Goal: Check status: Check status

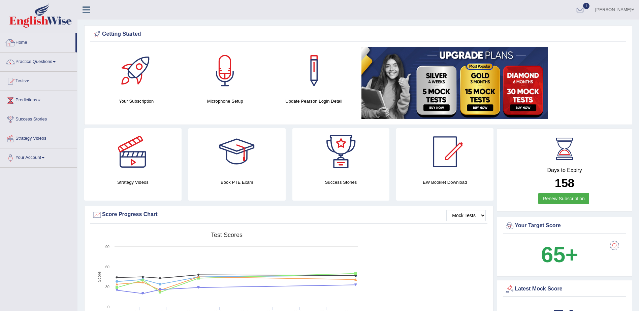
click at [23, 43] on link "Home" at bounding box center [37, 41] width 75 height 17
click at [18, 41] on link "Home" at bounding box center [37, 41] width 75 height 17
click at [26, 41] on link "Home" at bounding box center [37, 41] width 75 height 17
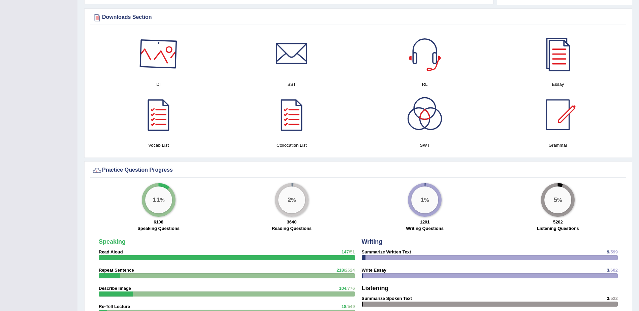
scroll to position [337, 0]
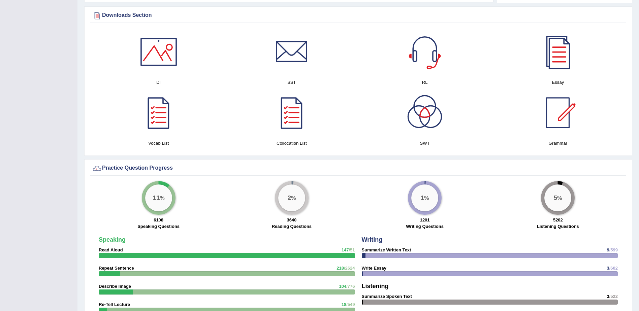
click at [161, 57] on div at bounding box center [158, 51] width 47 height 47
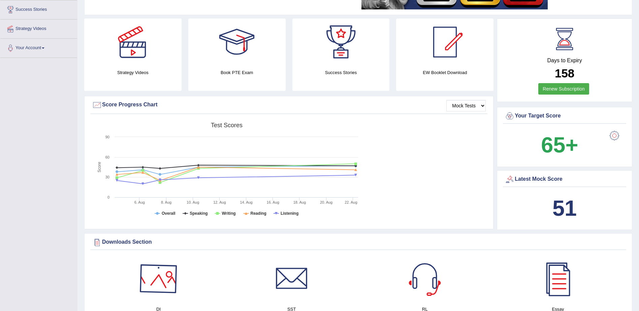
scroll to position [3, 0]
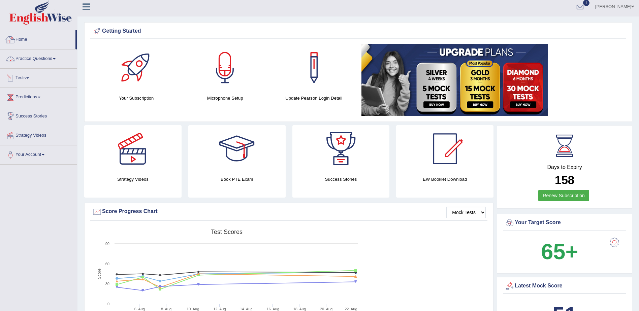
click at [22, 37] on link "Home" at bounding box center [37, 38] width 75 height 17
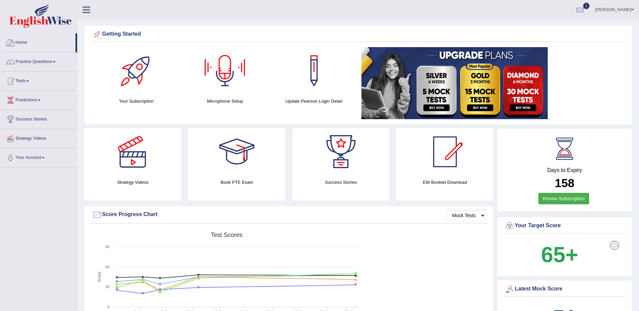
click at [24, 42] on link "Home" at bounding box center [37, 41] width 75 height 17
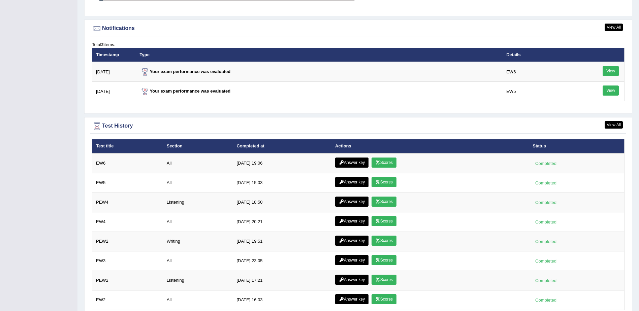
scroll to position [809, 0]
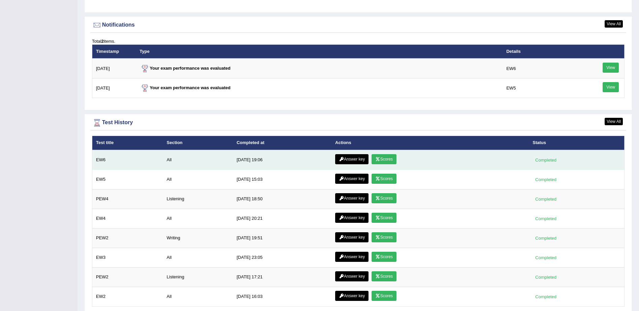
click at [381, 158] on link "Scores" at bounding box center [384, 159] width 25 height 10
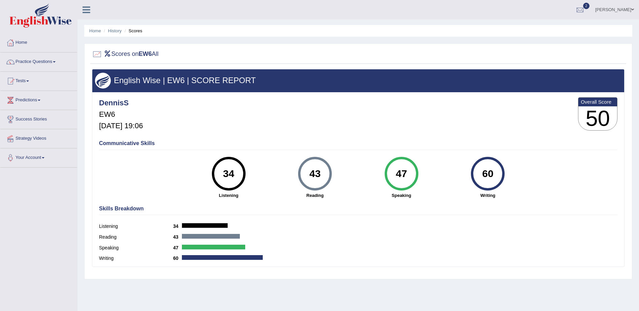
click at [22, 42] on link "Home" at bounding box center [38, 41] width 77 height 17
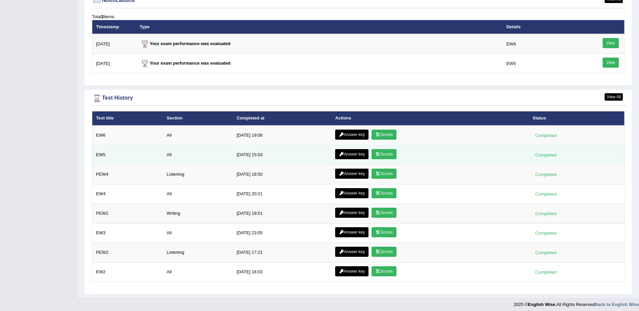
scroll to position [837, 0]
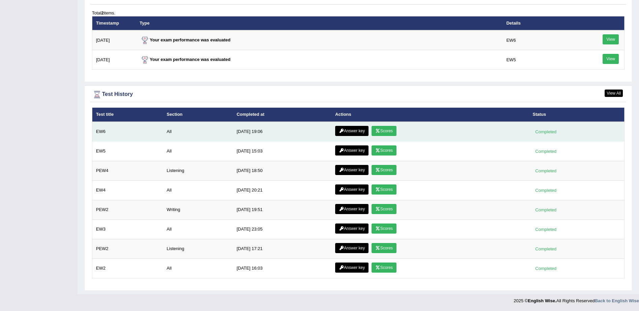
click at [346, 129] on link "Answer key" at bounding box center [351, 131] width 33 height 10
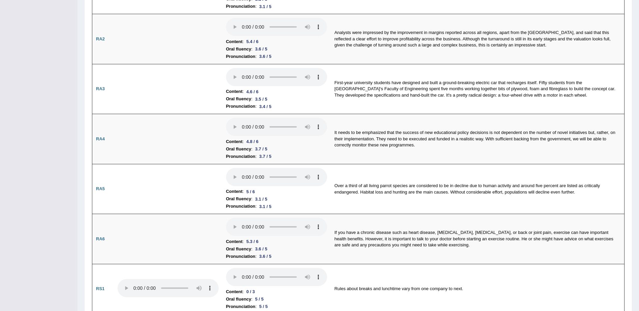
scroll to position [5, 0]
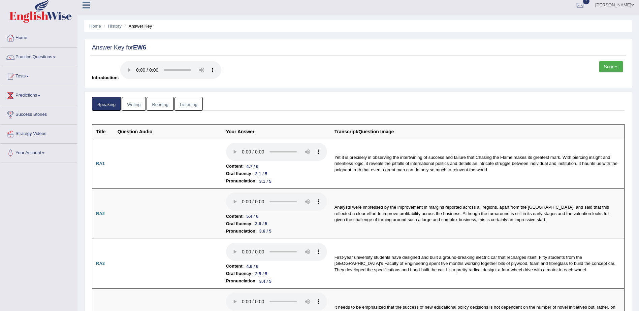
click at [133, 102] on link "Writing" at bounding box center [134, 104] width 24 height 14
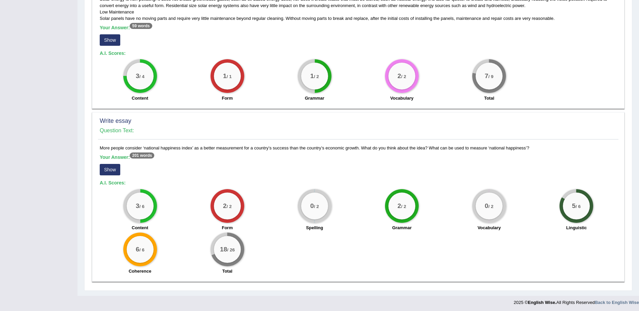
scroll to position [388, 0]
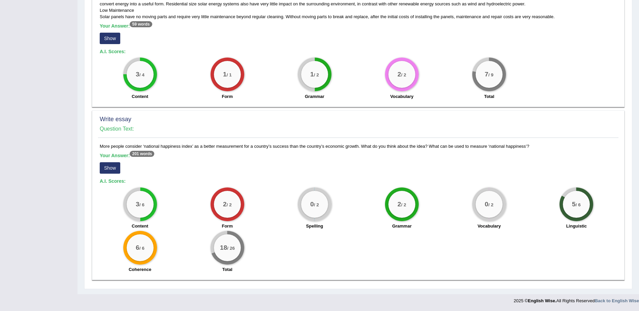
click at [110, 168] on button "Show" at bounding box center [110, 167] width 21 height 11
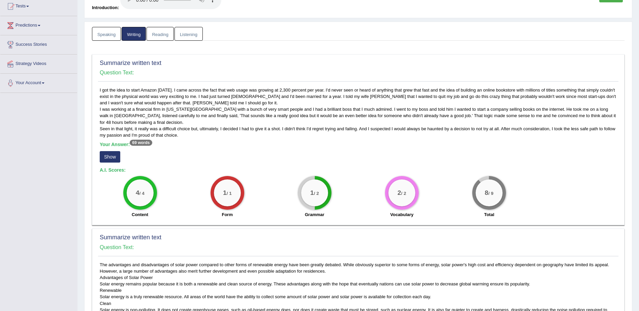
scroll to position [0, 0]
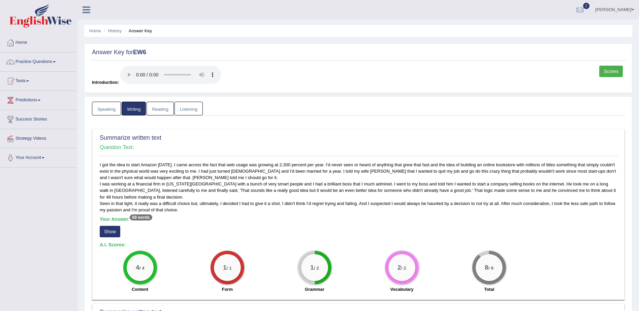
click at [185, 109] on link "Listening" at bounding box center [189, 109] width 28 height 14
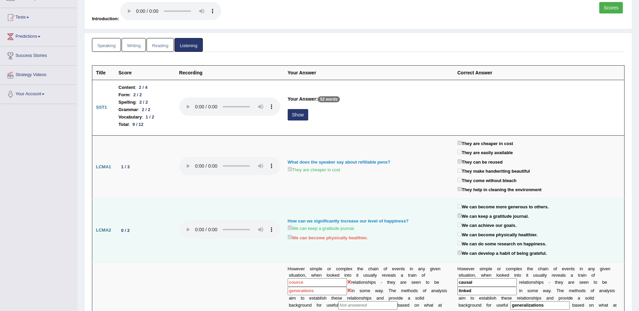
scroll to position [28, 0]
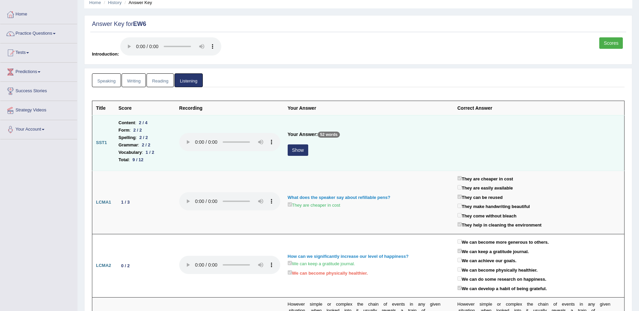
click at [294, 150] on button "Show" at bounding box center [298, 150] width 21 height 11
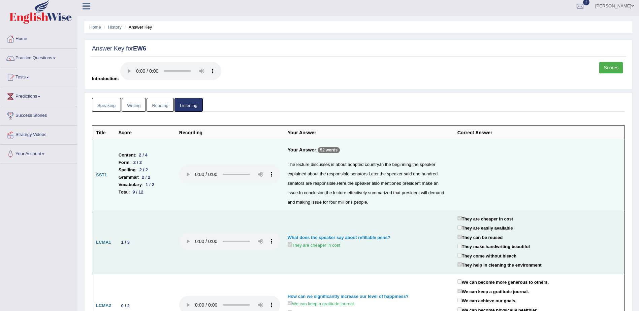
scroll to position [0, 0]
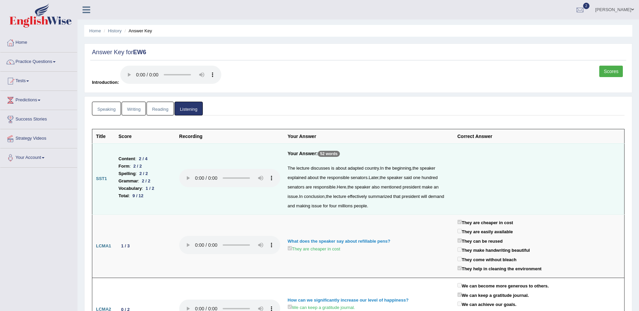
click at [161, 110] on link "Reading" at bounding box center [160, 109] width 27 height 14
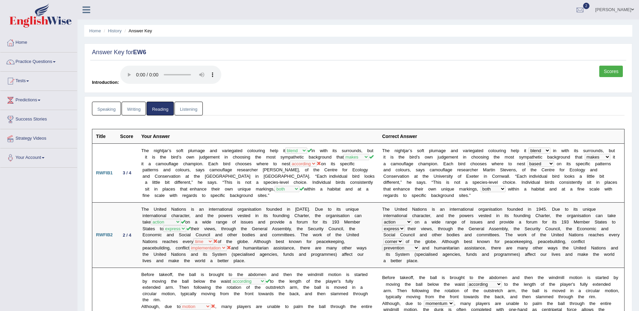
click at [19, 43] on link "Home" at bounding box center [38, 41] width 77 height 17
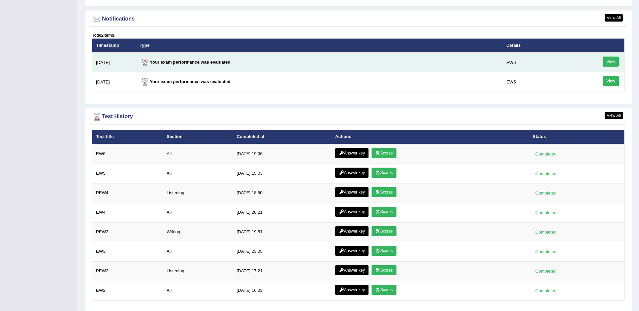
scroll to position [837, 0]
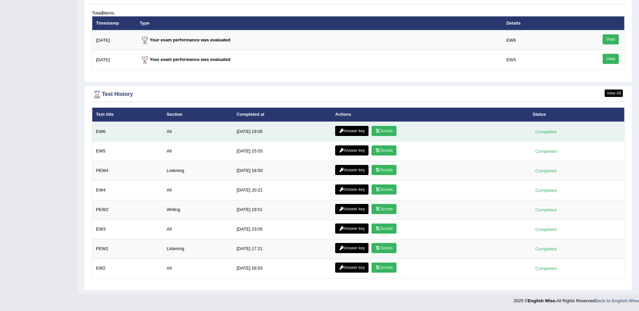
click at [382, 132] on link "Scores" at bounding box center [384, 131] width 25 height 10
